Goal: Information Seeking & Learning: Check status

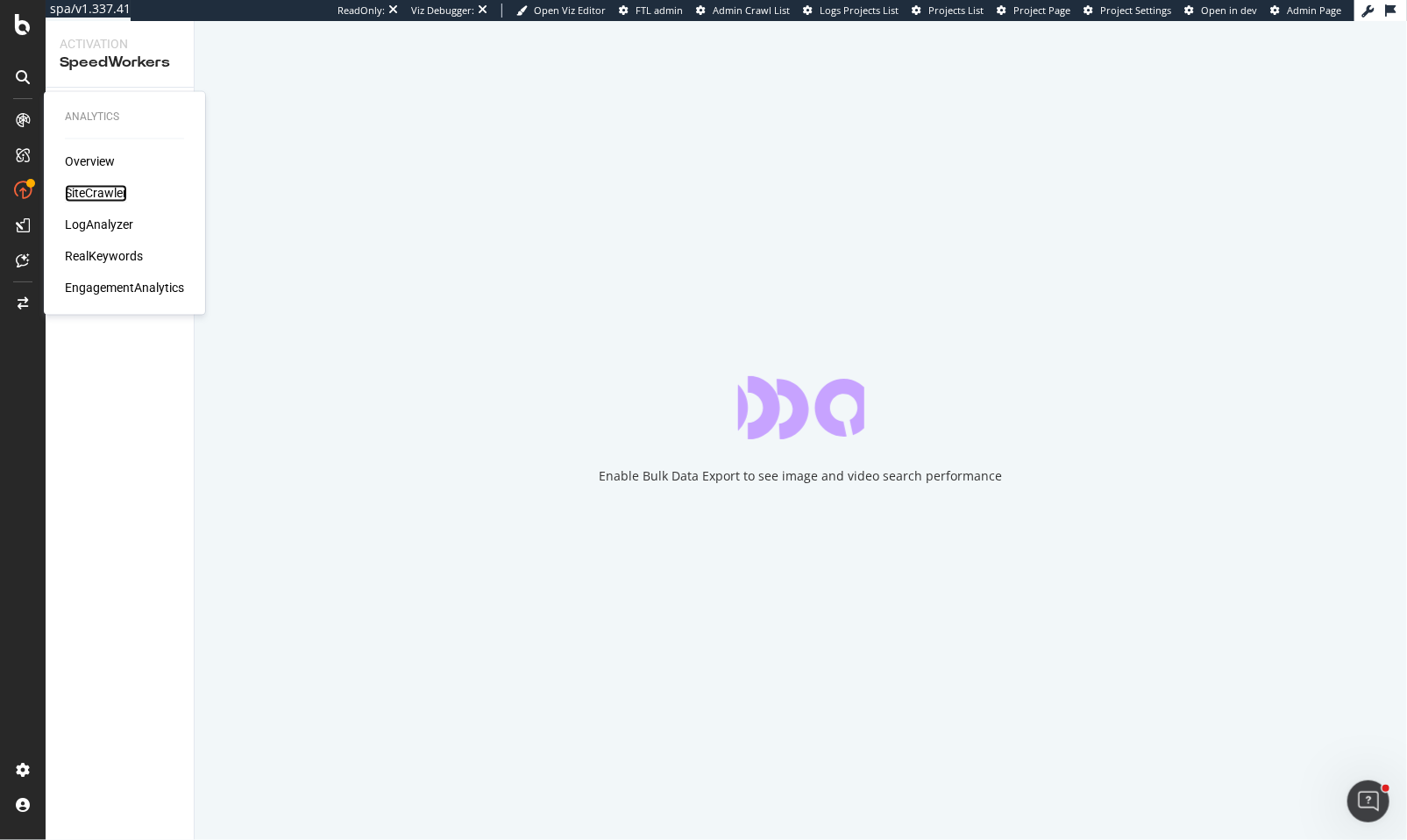
click at [67, 191] on div "SiteCrawler" at bounding box center [96, 193] width 62 height 17
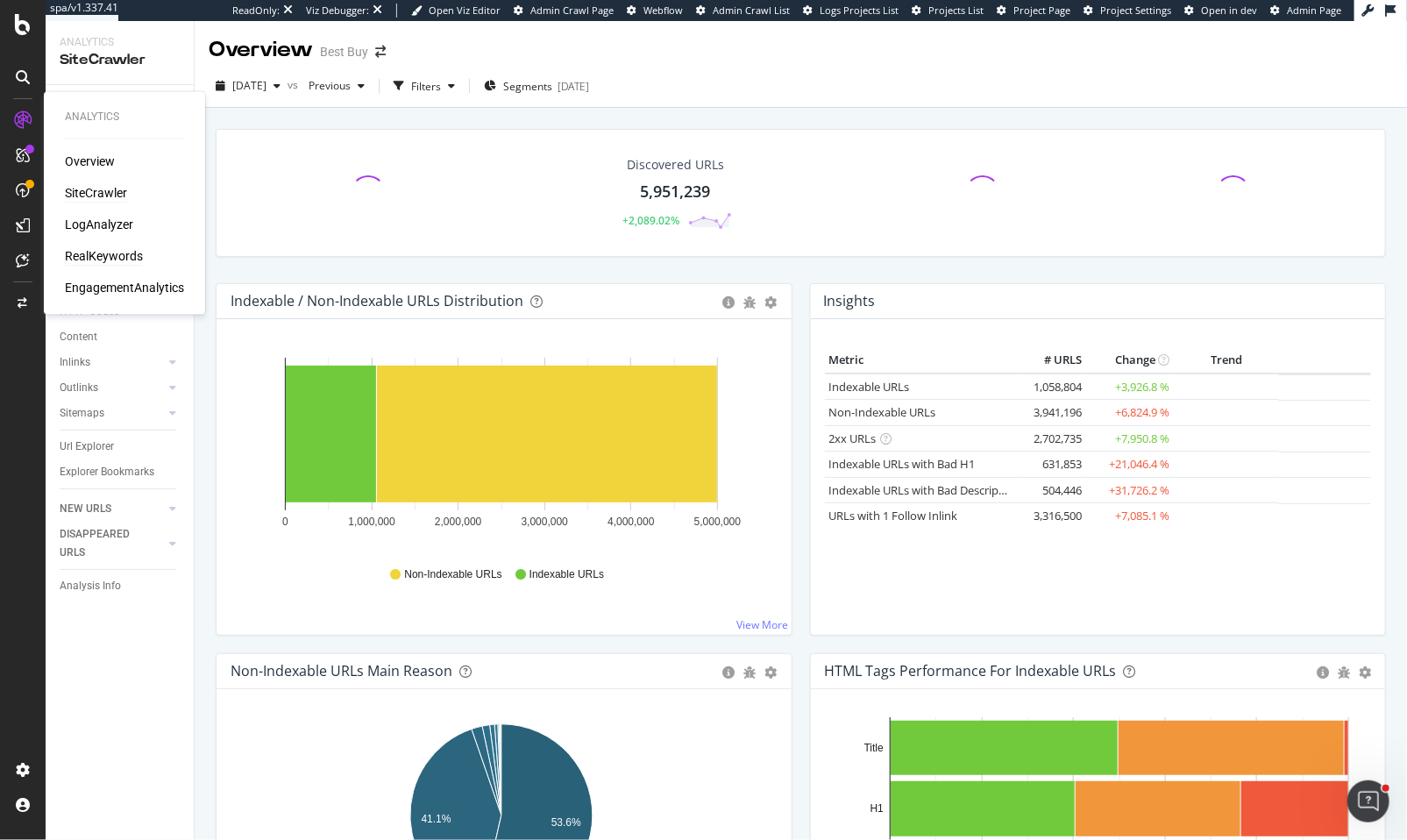
click at [93, 253] on div "RealKeywords" at bounding box center [104, 256] width 78 height 17
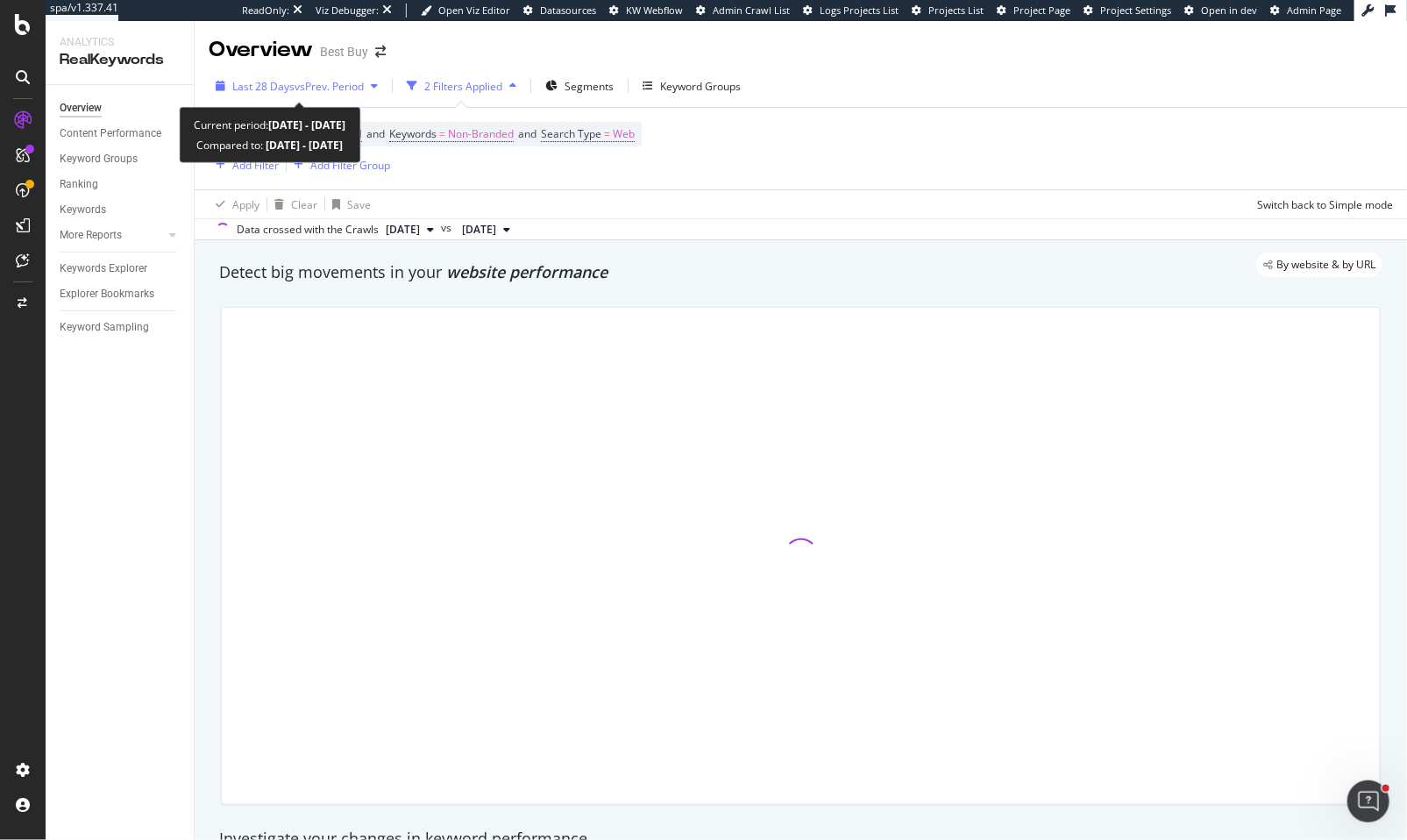
click at [328, 79] on span "vs Prev. Period" at bounding box center [328, 85] width 69 height 15
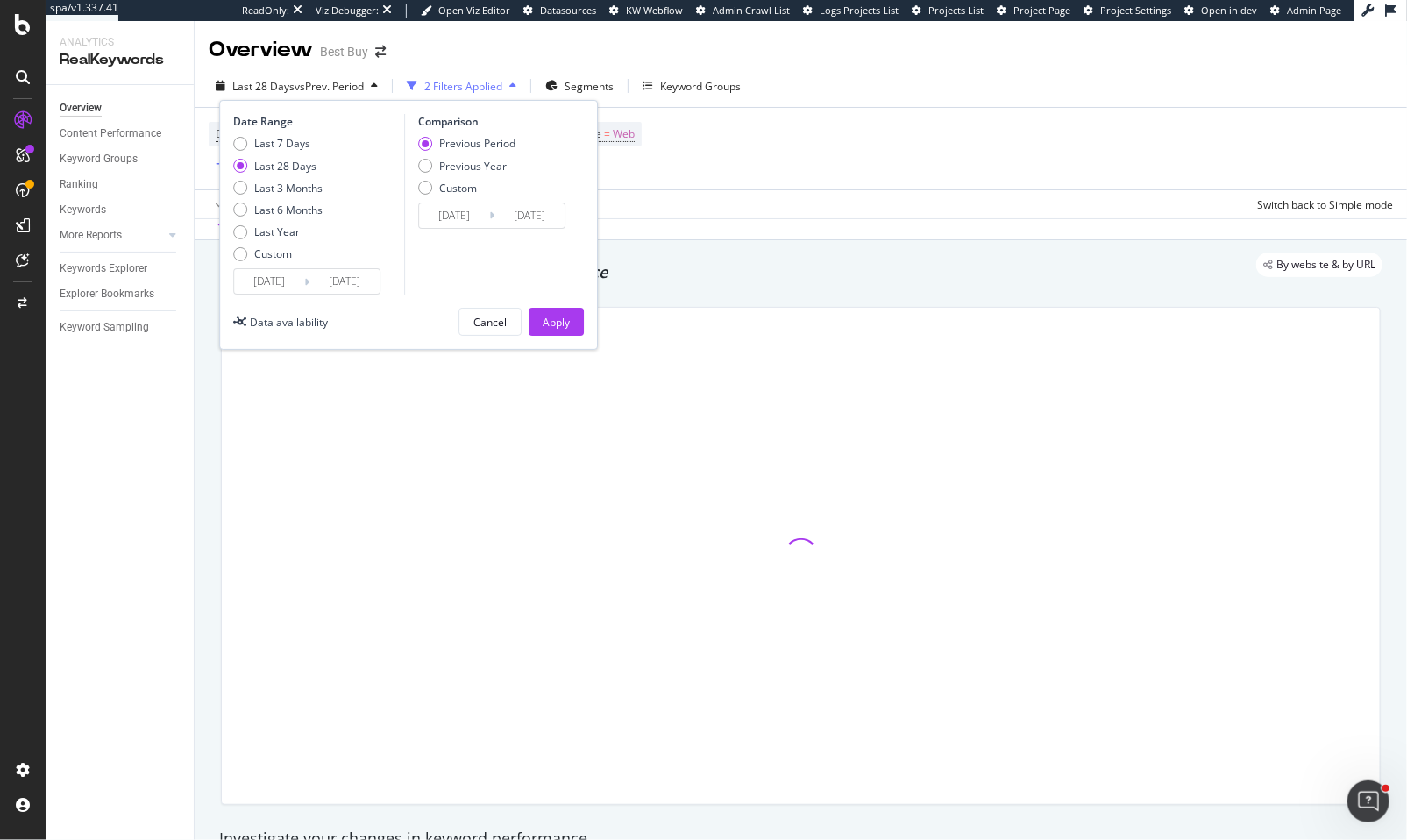
click at [300, 218] on div "Last 7 Days Last 28 Days Last 3 Months Last 6 Months Last Year Custom" at bounding box center [278, 202] width 89 height 132
click at [310, 209] on div "Last 6 Months" at bounding box center [288, 209] width 68 height 15
type input "[DATE]"
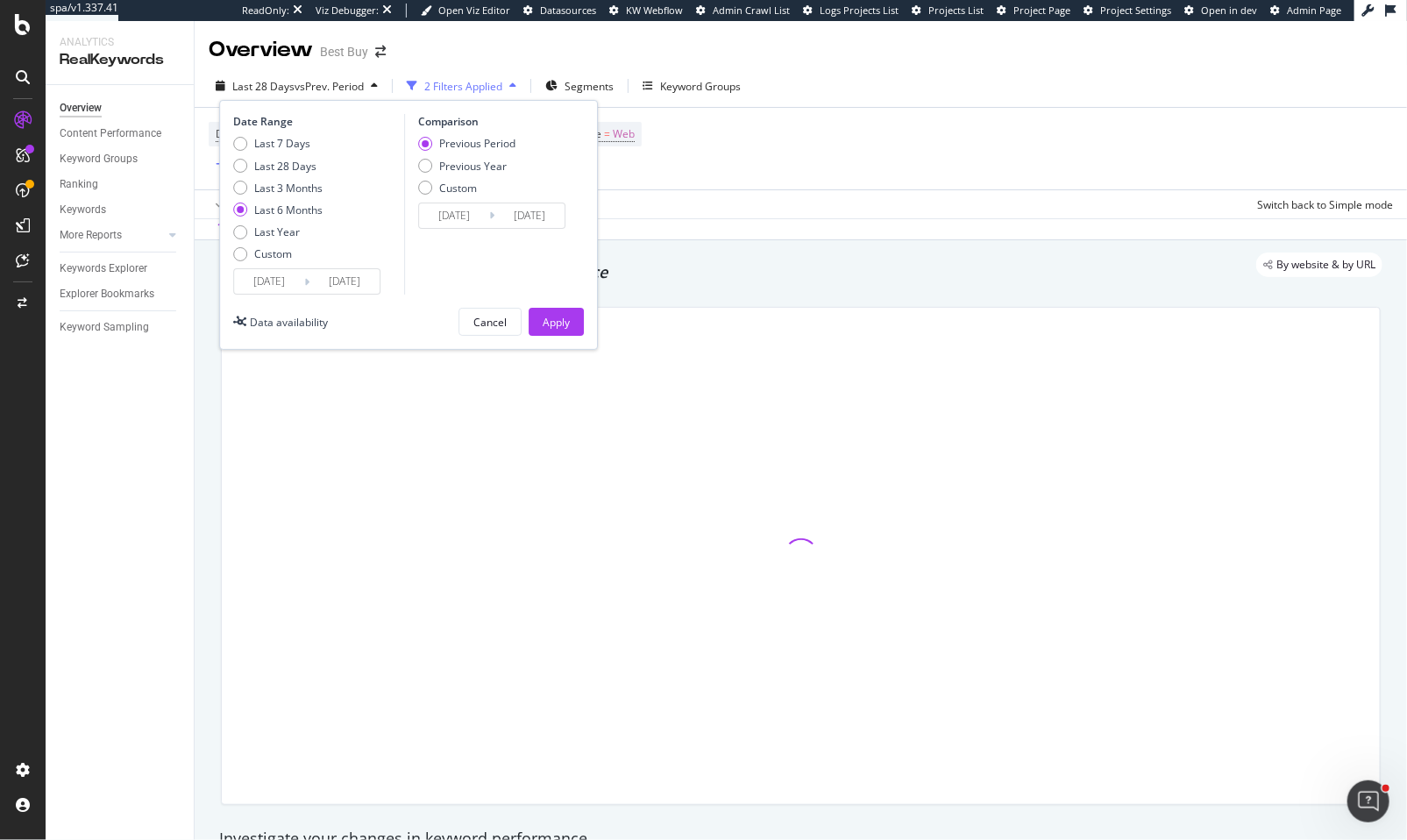
click at [548, 337] on div "Date Range Last 7 Days Last 28 Days Last 3 Months Last 6 Months Last Year Custo…" at bounding box center [409, 224] width 379 height 250
click at [552, 325] on div "Apply" at bounding box center [556, 321] width 27 height 15
